Goal: Task Accomplishment & Management: Use online tool/utility

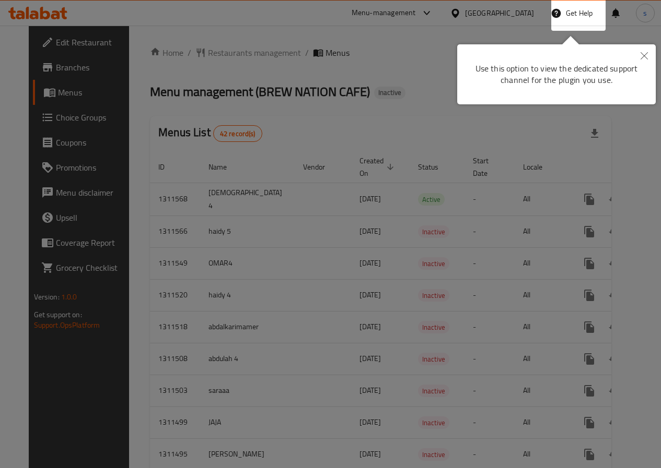
drag, startPoint x: 489, startPoint y: 58, endPoint x: 598, endPoint y: 44, distance: 109.6
click at [490, 58] on div "Use this option to view the dedicated support channel for the plugin you use." at bounding box center [556, 74] width 183 height 44
click at [648, 57] on button "Close" at bounding box center [643, 56] width 23 height 24
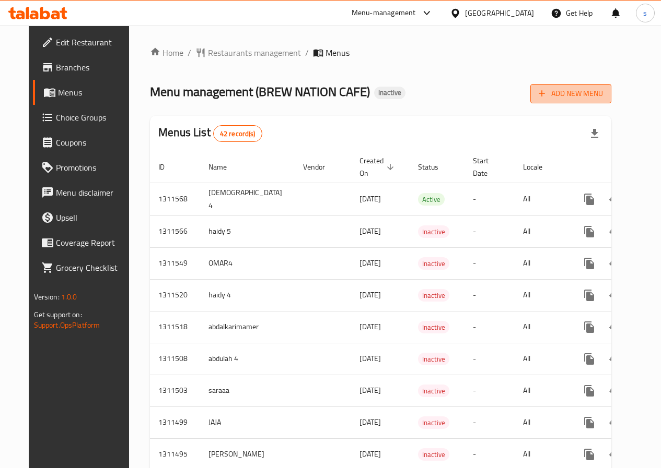
click at [600, 95] on span "Add New Menu" at bounding box center [570, 93] width 64 height 13
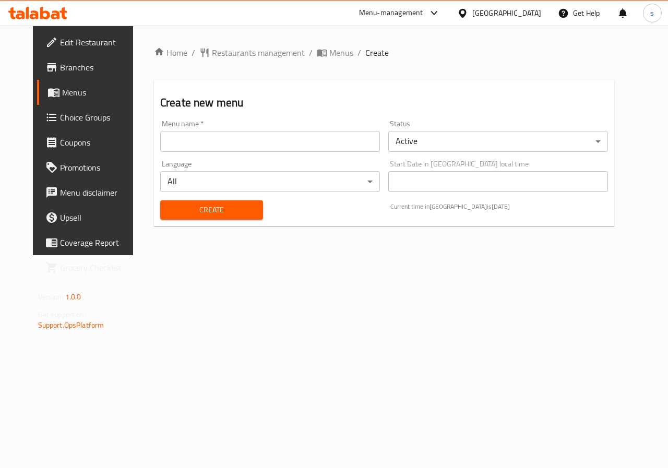
click at [173, 146] on input "text" at bounding box center [270, 141] width 220 height 21
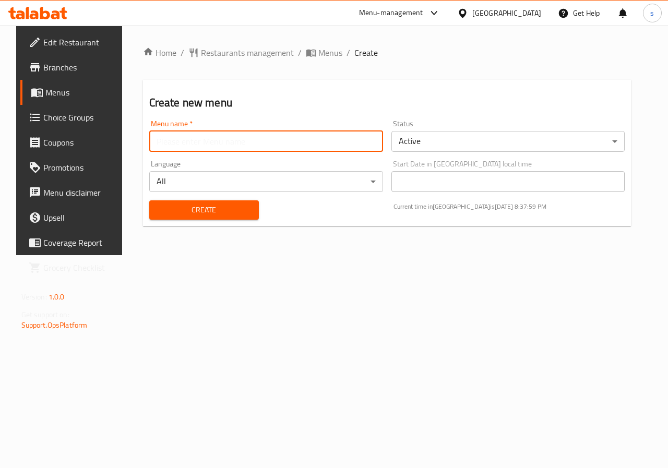
type input "[PERSON_NAME]"
click at [518, 147] on body "​ Menu-management Egypt Get Help s Edit Restaurant Branches Menus Choice Groups…" at bounding box center [334, 247] width 668 height 443
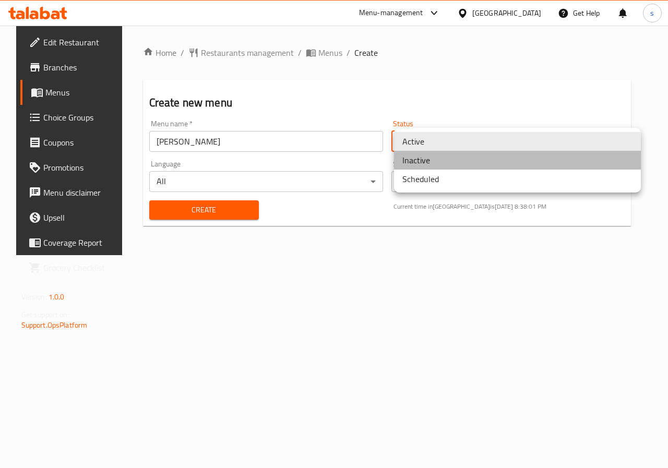
click at [523, 165] on li "Inactive" at bounding box center [517, 160] width 247 height 19
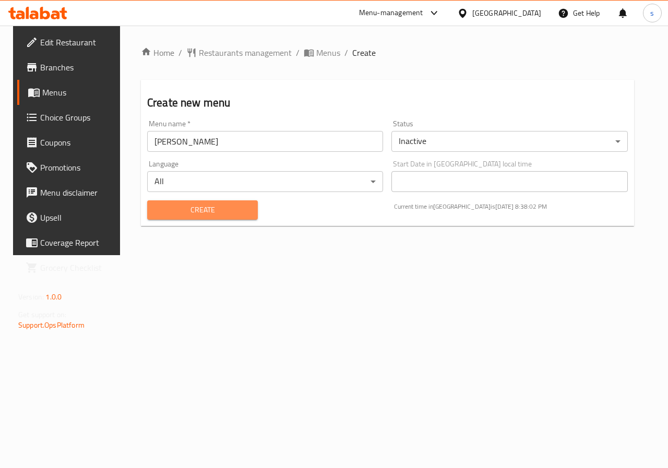
click at [200, 215] on span "Create" at bounding box center [203, 210] width 94 height 13
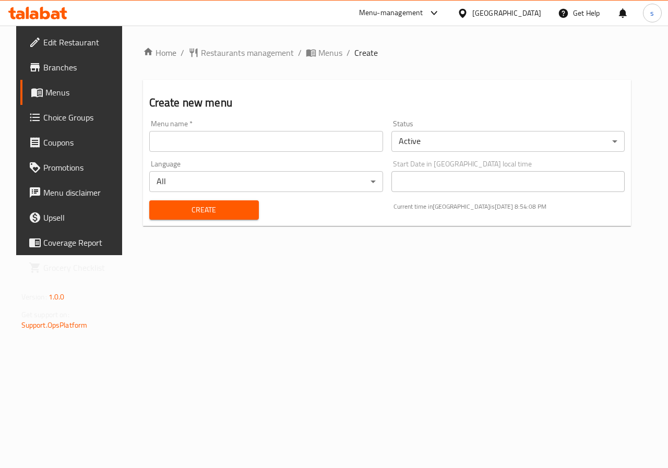
click at [57, 49] on span "Edit Restaurant" at bounding box center [81, 42] width 76 height 13
